Goal: Use online tool/utility: Utilize a website feature to perform a specific function

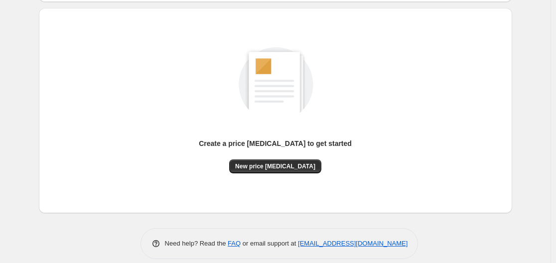
scroll to position [110, 0]
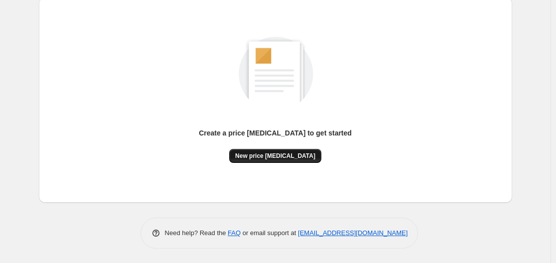
click at [288, 150] on button "New price [MEDICAL_DATA]" at bounding box center [275, 156] width 92 height 14
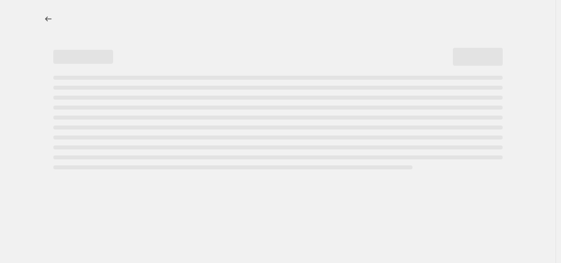
select select "percentage"
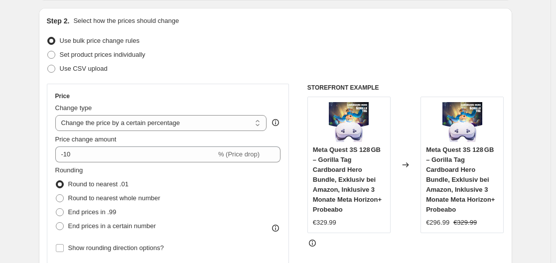
scroll to position [149, 0]
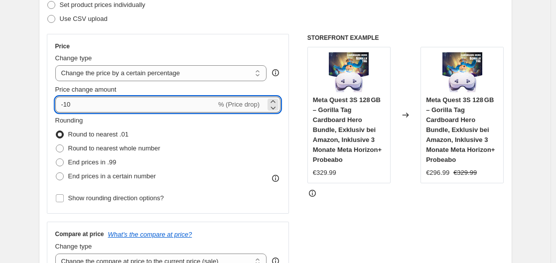
drag, startPoint x: 67, startPoint y: 105, endPoint x: 83, endPoint y: 105, distance: 15.9
click at [83, 105] on input "-10" at bounding box center [135, 105] width 161 height 16
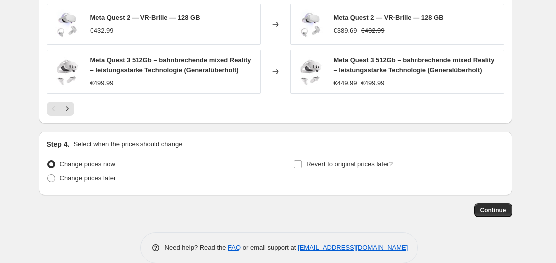
scroll to position [752, 0]
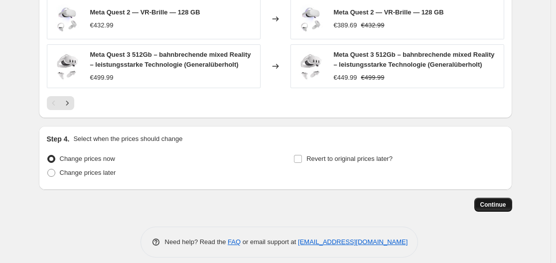
type input "-30"
click at [494, 201] on span "Continue" at bounding box center [493, 205] width 26 height 8
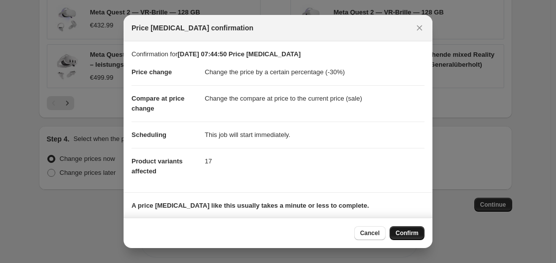
click at [405, 233] on span "Confirm" at bounding box center [406, 233] width 23 height 8
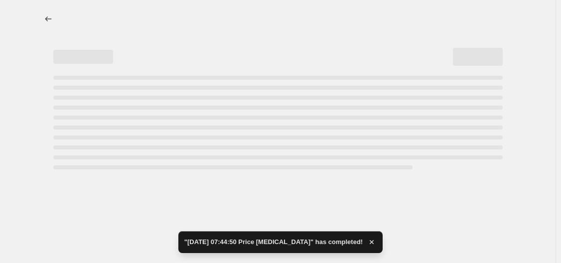
select select "percentage"
